Goal: Task Accomplishment & Management: Manage account settings

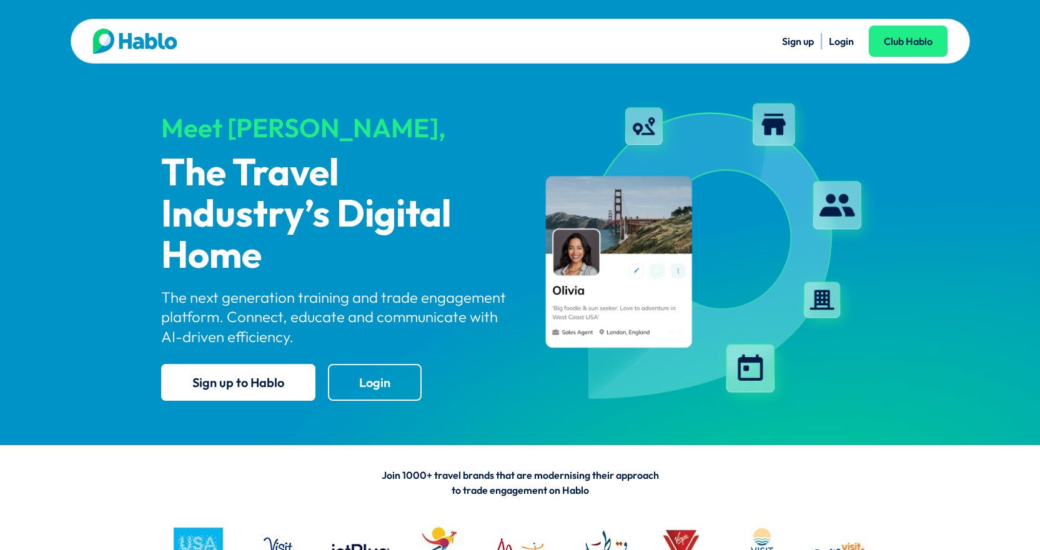
click at [844, 34] on li "Login" at bounding box center [840, 41] width 25 height 16
click at [840, 46] on link "Login" at bounding box center [840, 41] width 25 height 12
click at [817, 44] on ul "Sign up Login Club Hablo" at bounding box center [733, 41] width 427 height 16
click at [837, 46] on link "Login" at bounding box center [840, 41] width 25 height 12
